Goal: Transaction & Acquisition: Download file/media

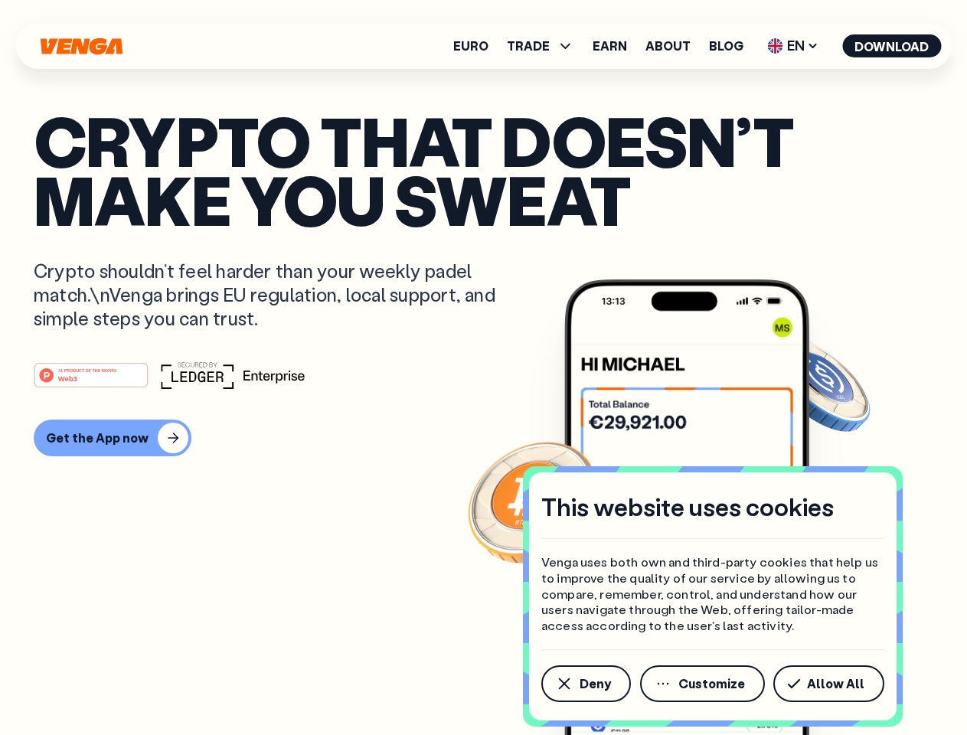
click at [483, 368] on div "#1 PRODUCT OF THE MONTH Web3" at bounding box center [484, 375] width 900 height 28
click at [585, 684] on span "Deny" at bounding box center [595, 684] width 31 height 12
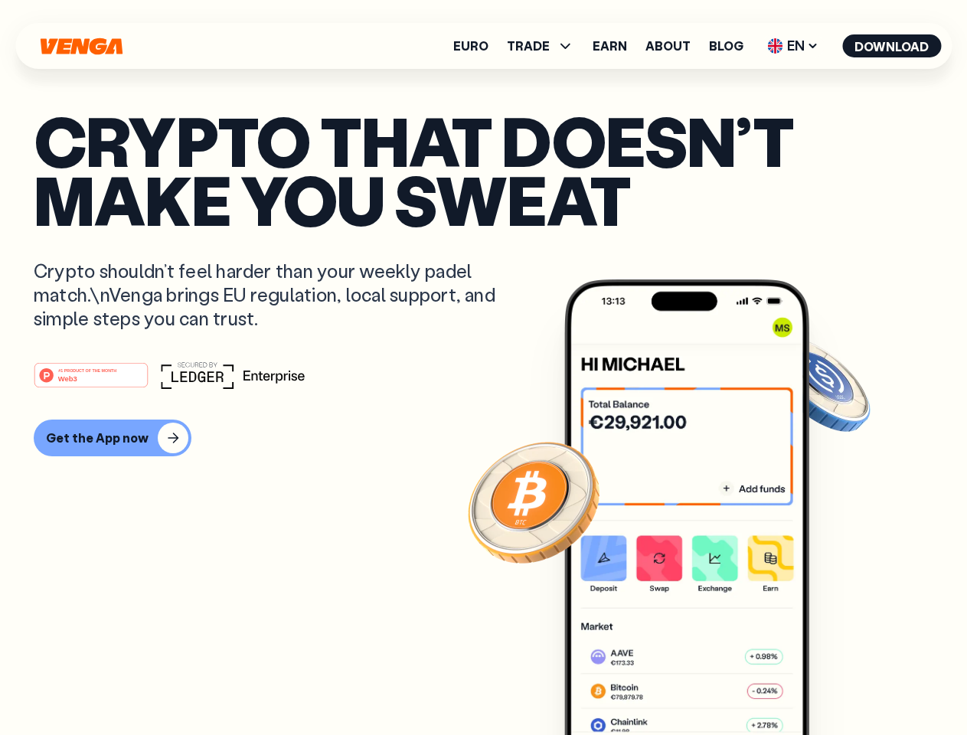
click at [704, 684] on img at bounding box center [686, 535] width 245 height 513
click at [832, 684] on article "Crypto that doesn’t make you sweat Crypto shouldn’t feel harder than your weekl…" at bounding box center [484, 398] width 900 height 574
click at [545, 46] on span "TRADE" at bounding box center [528, 46] width 43 height 12
click at [793, 46] on span "EN" at bounding box center [793, 46] width 62 height 25
click at [892, 46] on button "Download" at bounding box center [891, 45] width 99 height 23
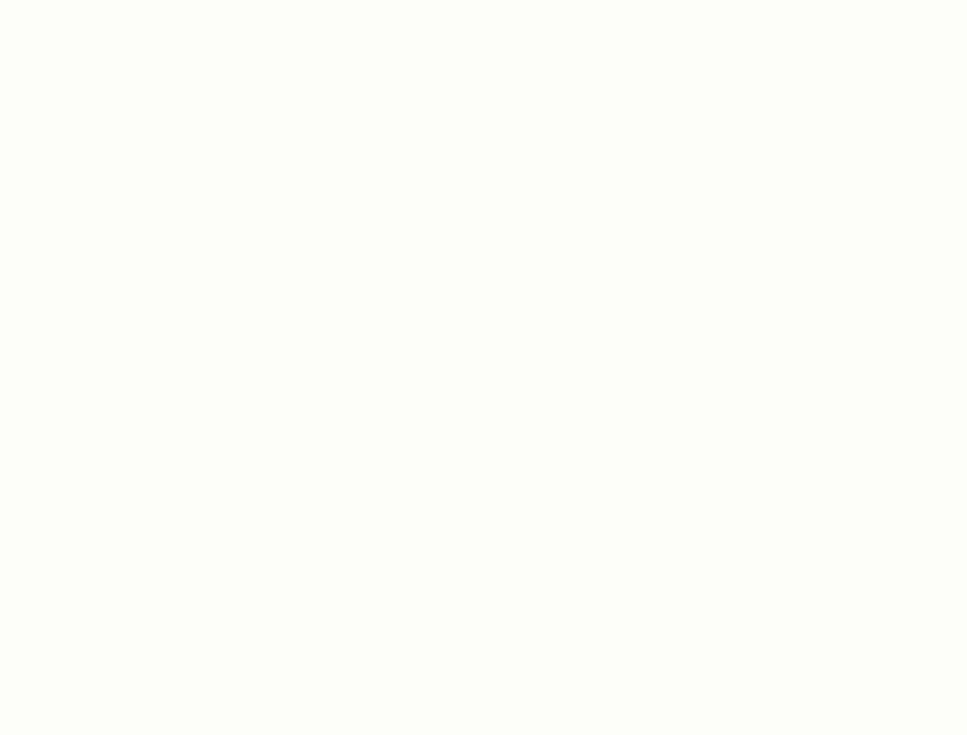
click at [110, 0] on html "This website uses cookies Venga uses both own and third-party cookies that help…" at bounding box center [483, 0] width 967 height 0
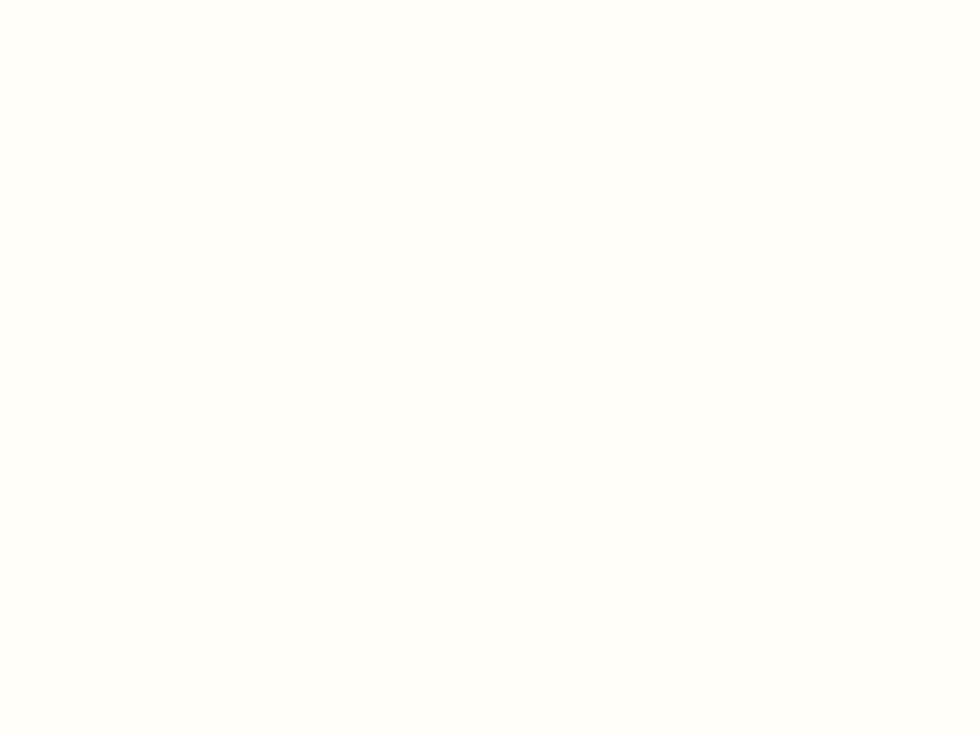
click at [93, 0] on html "This website uses cookies Venga uses both own and third-party cookies that help…" at bounding box center [490, 0] width 980 height 0
